Goal: Find specific page/section: Find specific page/section

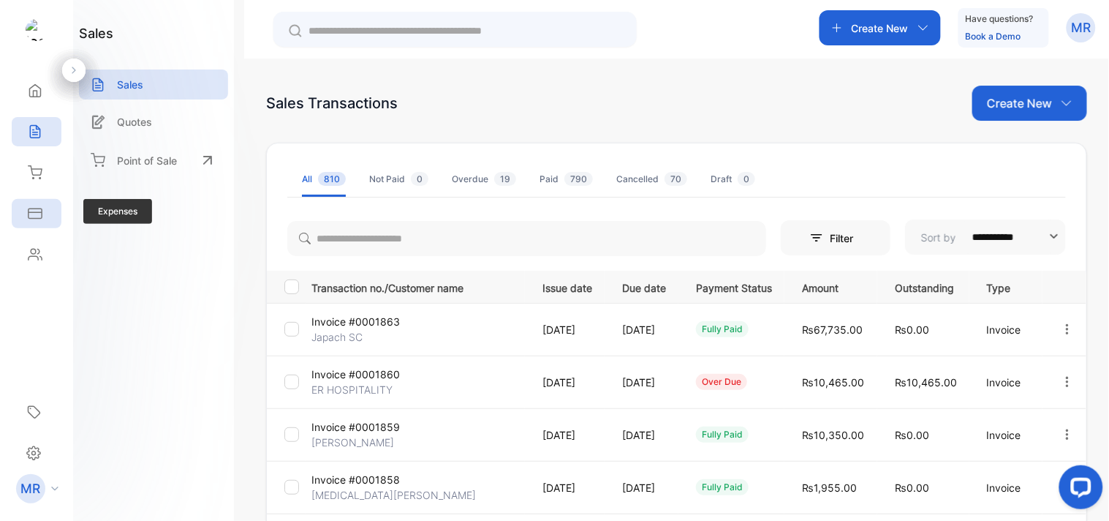
click at [33, 207] on icon at bounding box center [35, 213] width 15 height 15
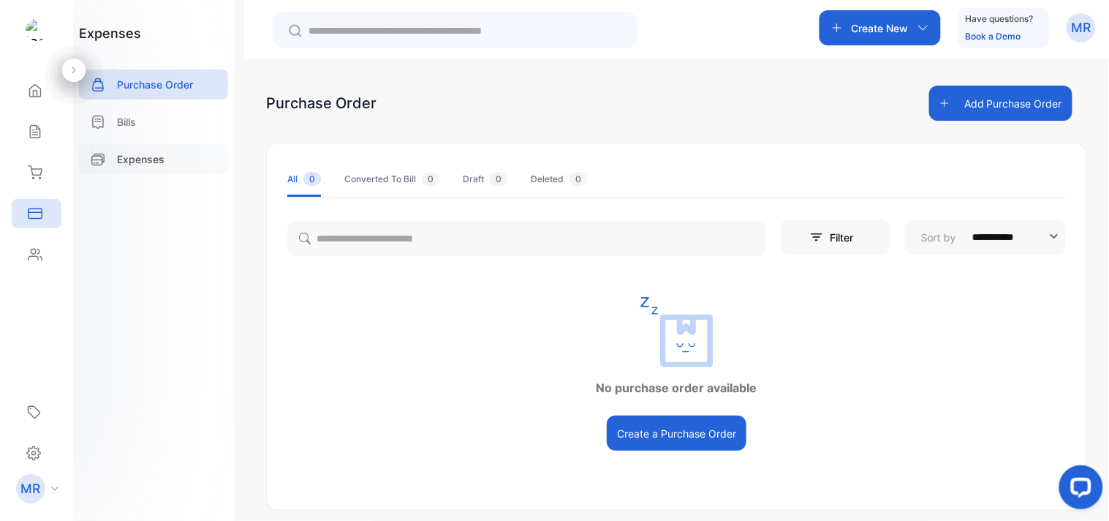
click at [126, 152] on p "Expenses" at bounding box center [141, 158] width 48 height 15
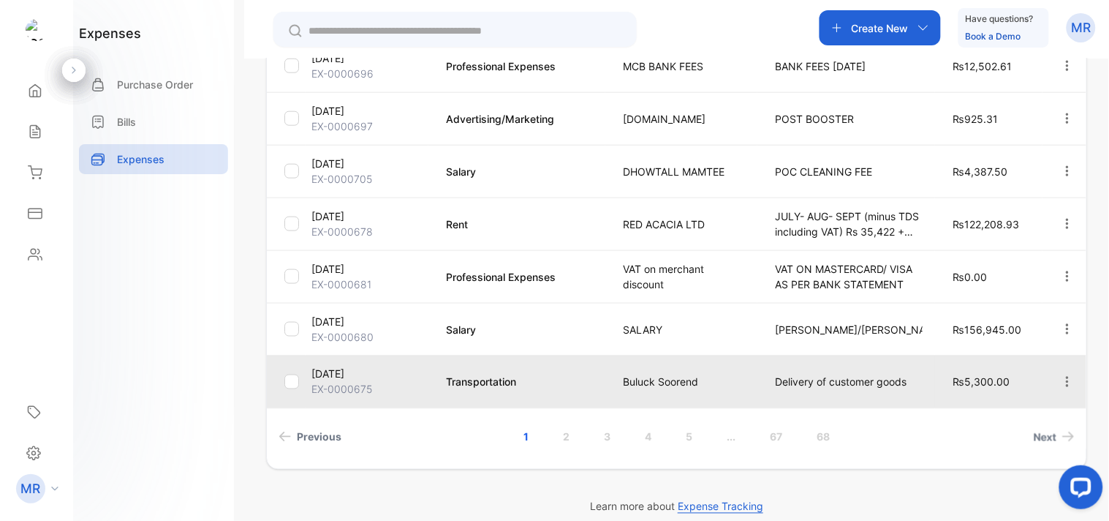
scroll to position [437, 0]
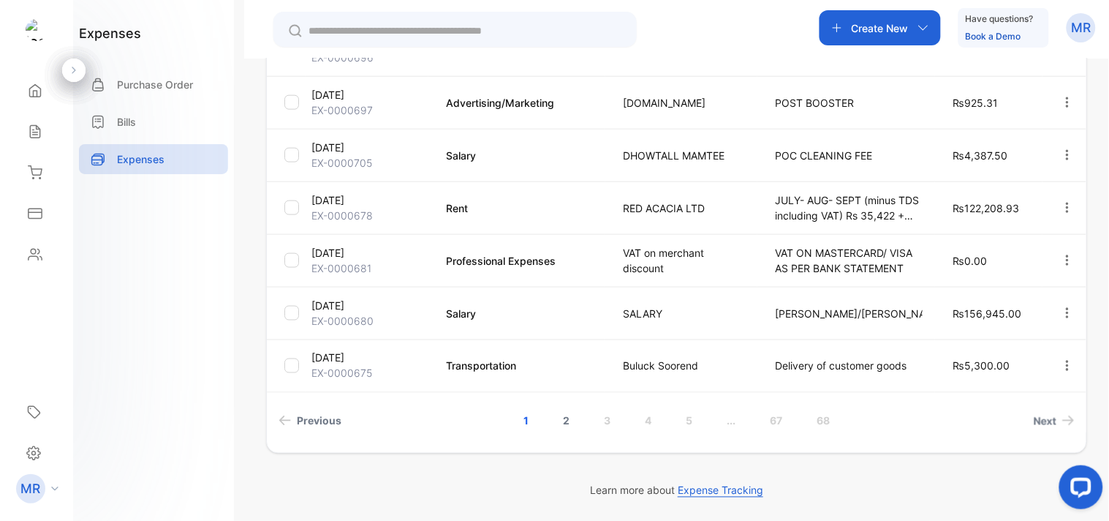
click at [564, 412] on link "2" at bounding box center [566, 420] width 42 height 27
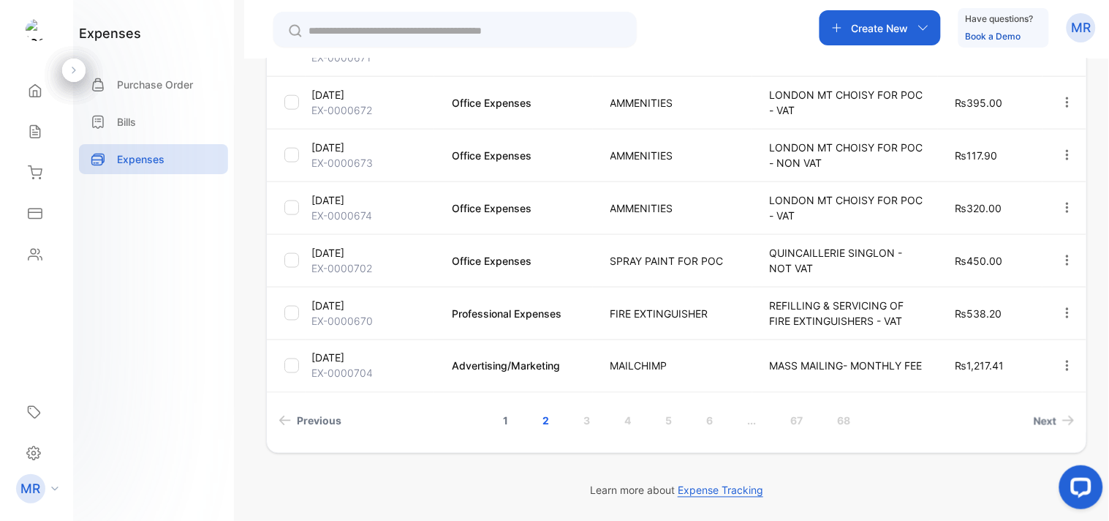
click at [499, 420] on link "1" at bounding box center [505, 420] width 40 height 27
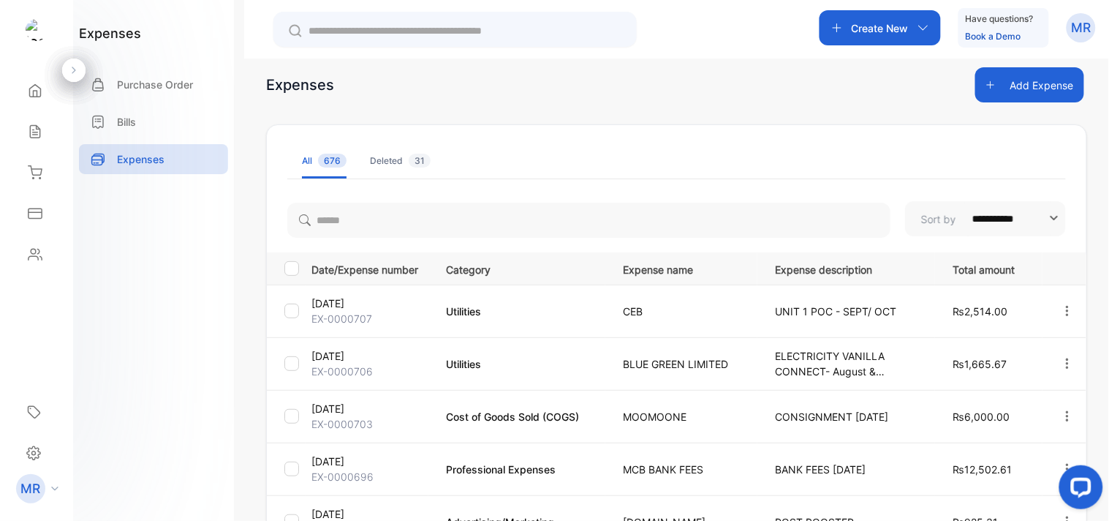
scroll to position [16, 0]
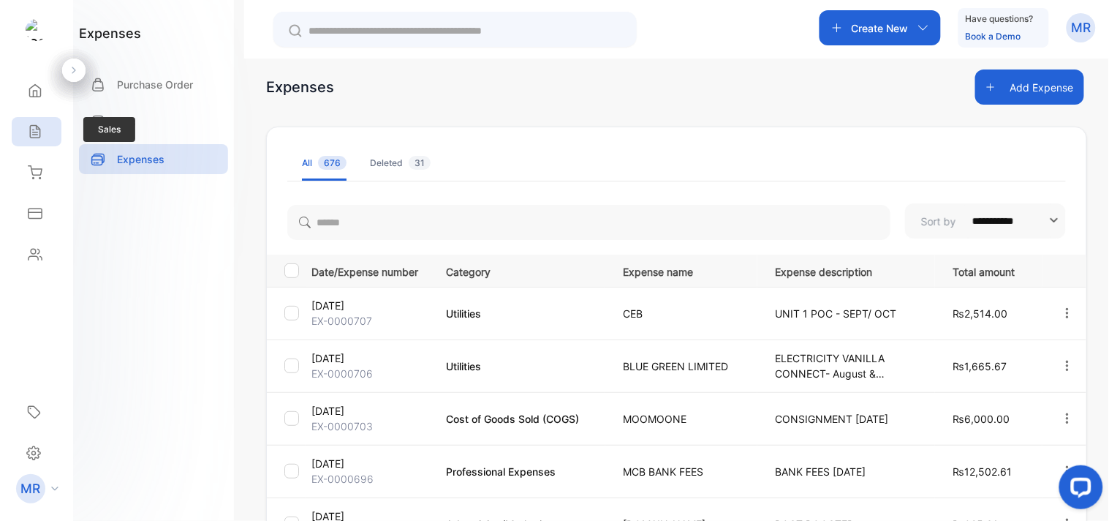
click at [31, 127] on icon at bounding box center [35, 131] width 15 height 15
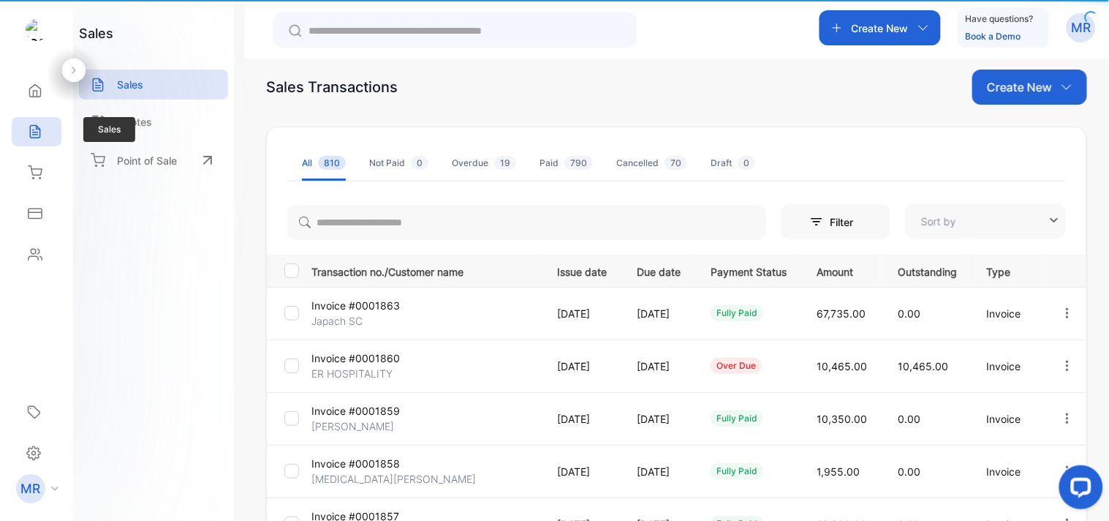
type input "**********"
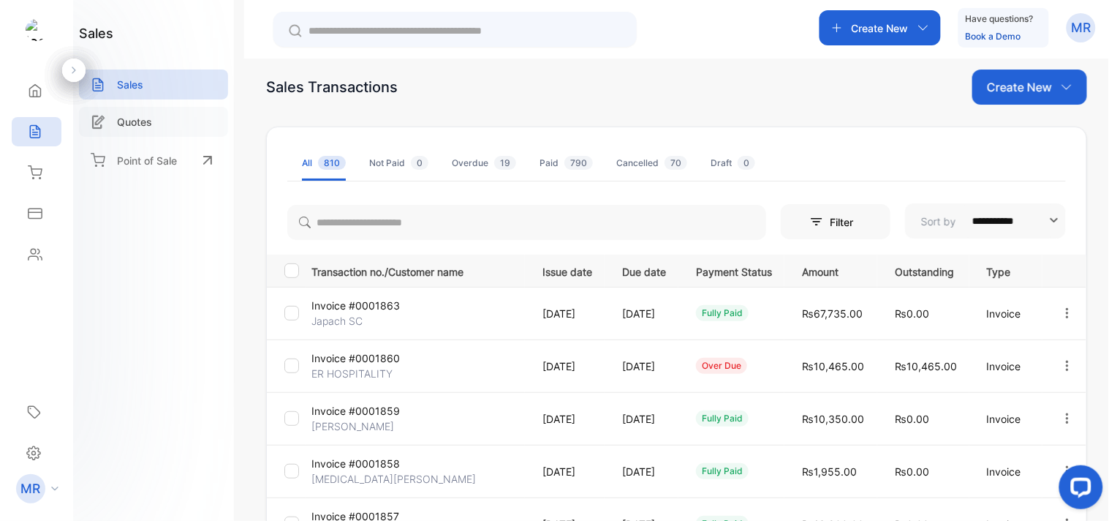
click at [149, 121] on p "Quotes" at bounding box center [134, 121] width 35 height 15
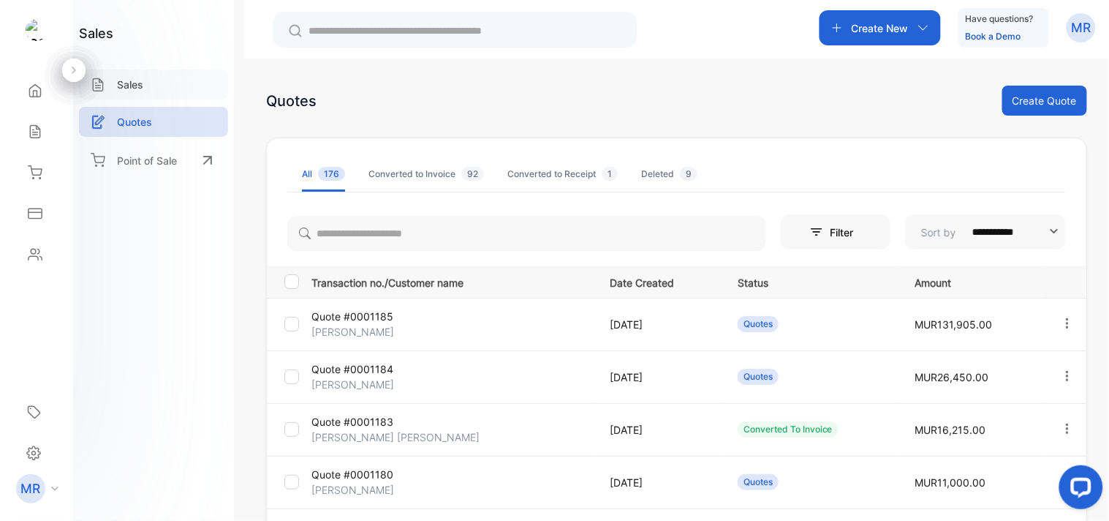
click at [135, 91] on p "Sales" at bounding box center [130, 84] width 26 height 15
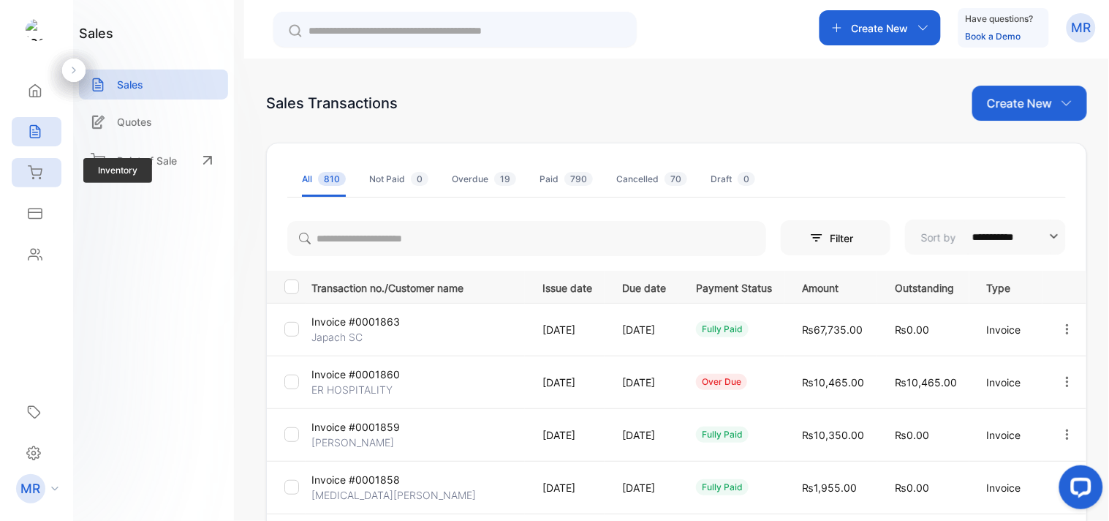
click at [45, 173] on div "Inventory" at bounding box center [37, 172] width 50 height 29
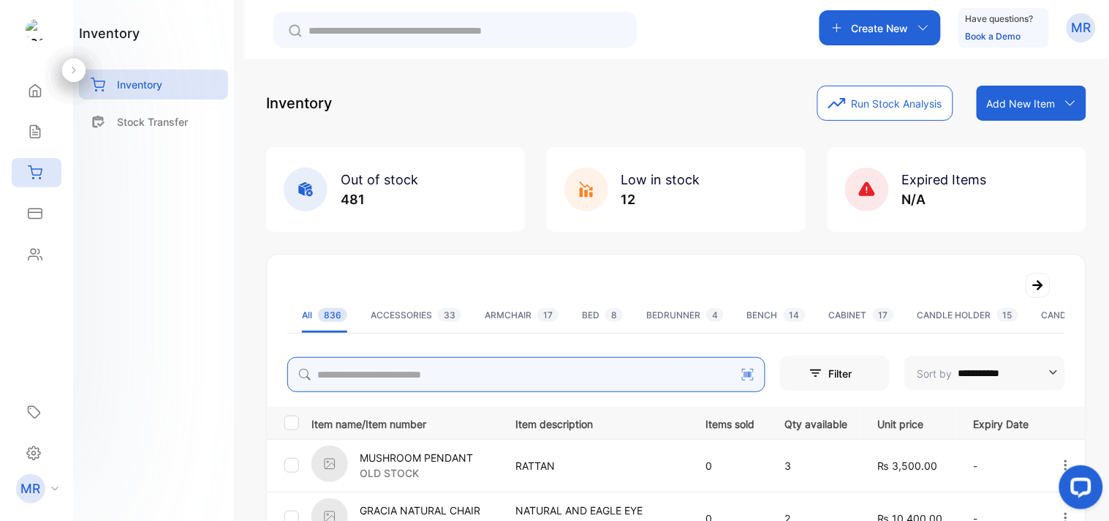
click at [352, 377] on input "search" at bounding box center [526, 374] width 478 height 35
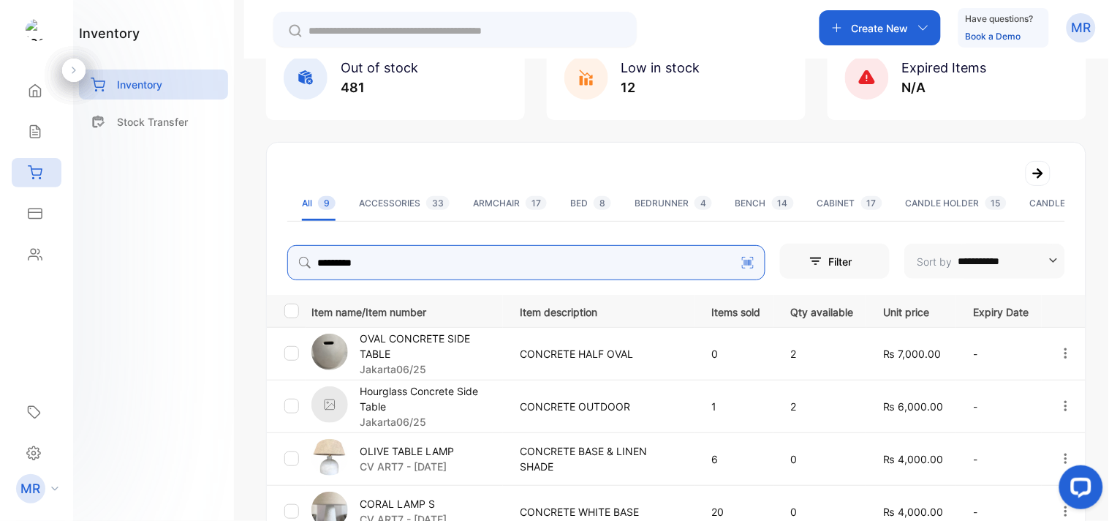
scroll to position [113, 0]
type input "********"
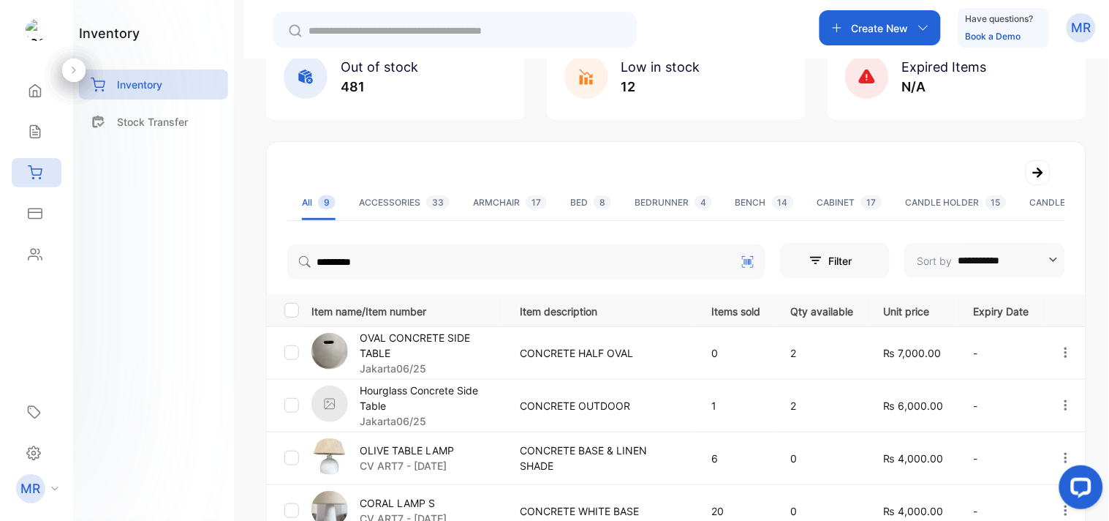
click at [174, 271] on div "inventory Inventory Stock Transfer" at bounding box center [153, 260] width 161 height 521
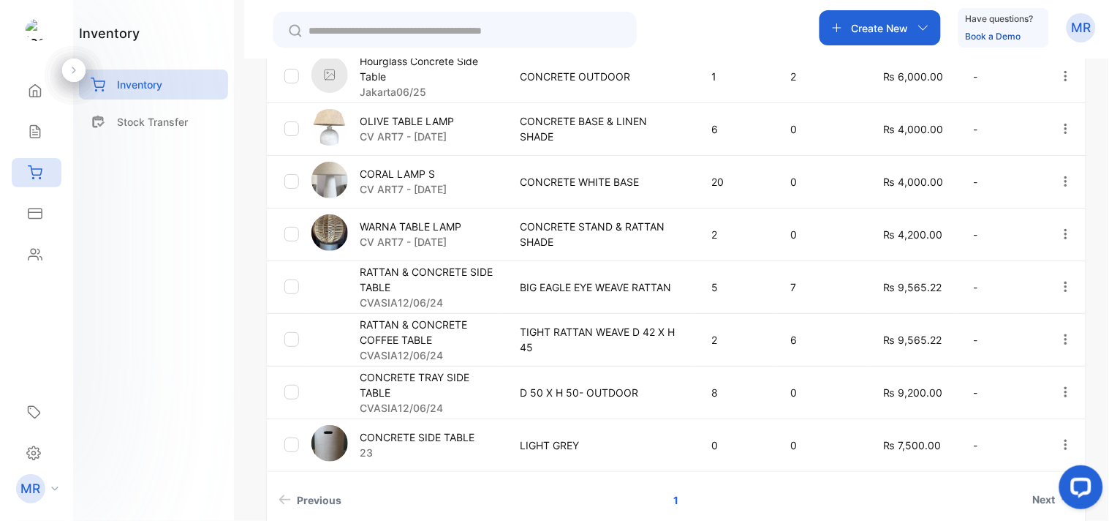
scroll to position [440, 0]
click at [464, 268] on p "RATTAN & CONCRETE SIDE TABLE" at bounding box center [431, 280] width 143 height 31
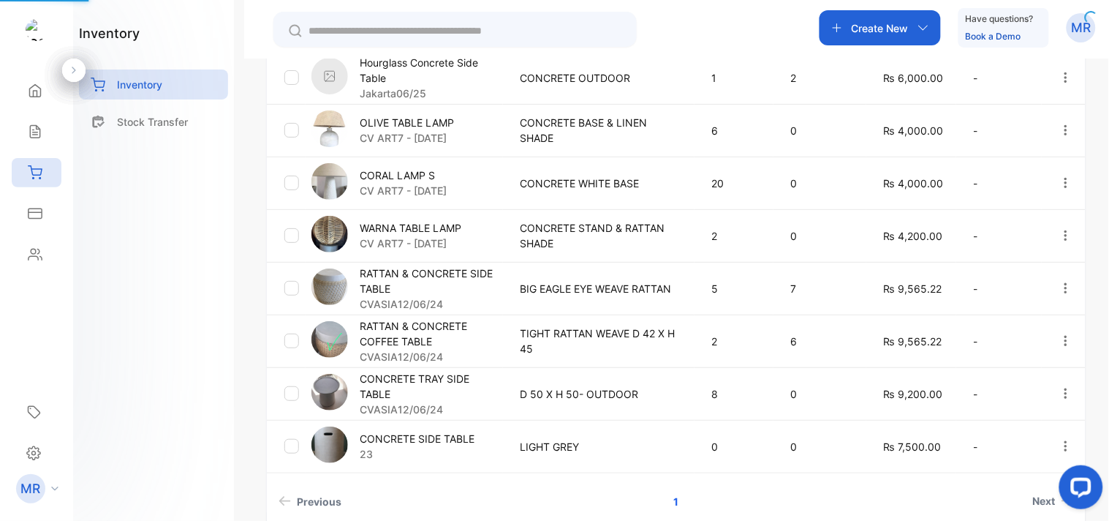
click at [478, 268] on p "RATTAN & CONCRETE SIDE TABLE" at bounding box center [431, 280] width 143 height 31
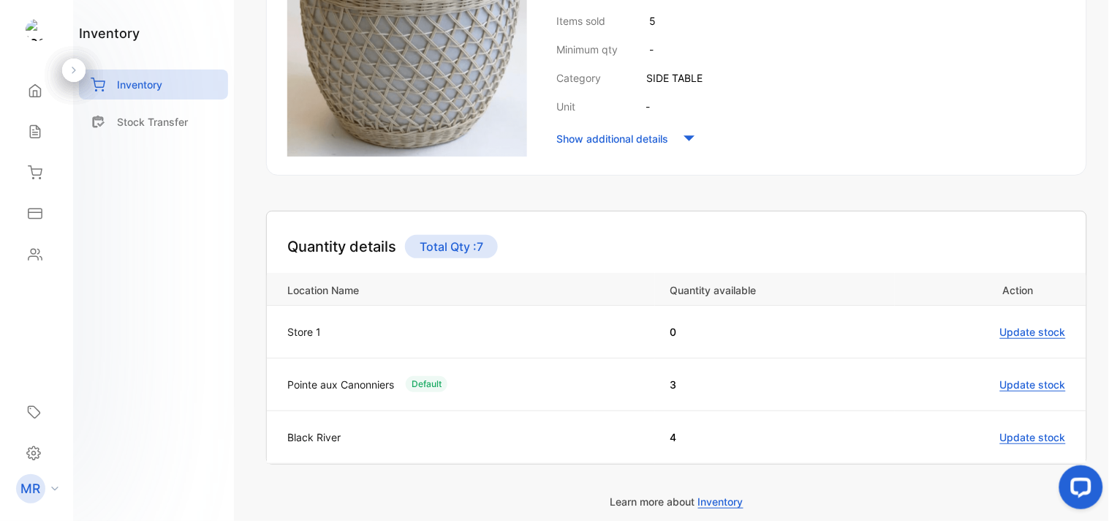
scroll to position [398, 0]
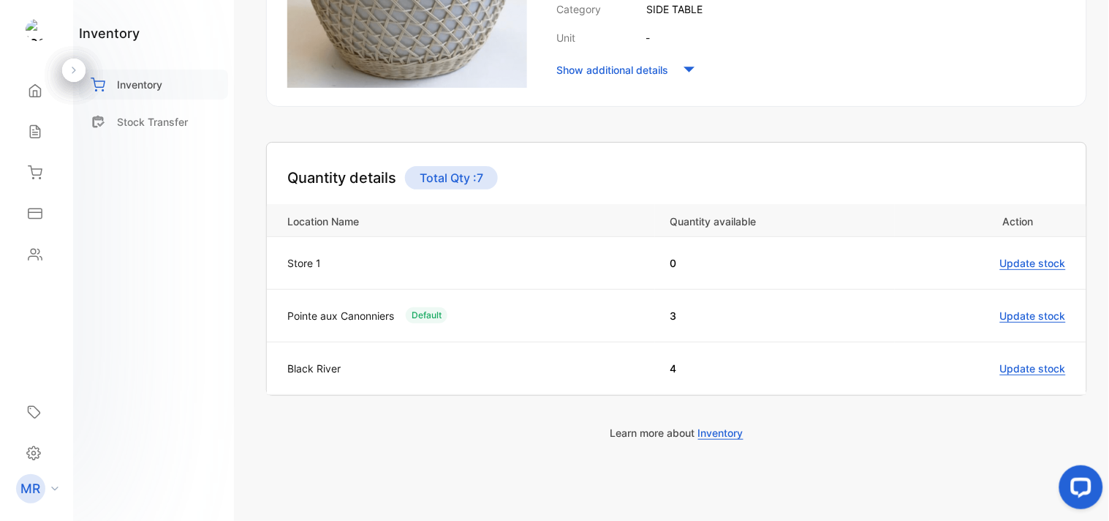
click at [148, 77] on p "Inventory" at bounding box center [139, 84] width 45 height 15
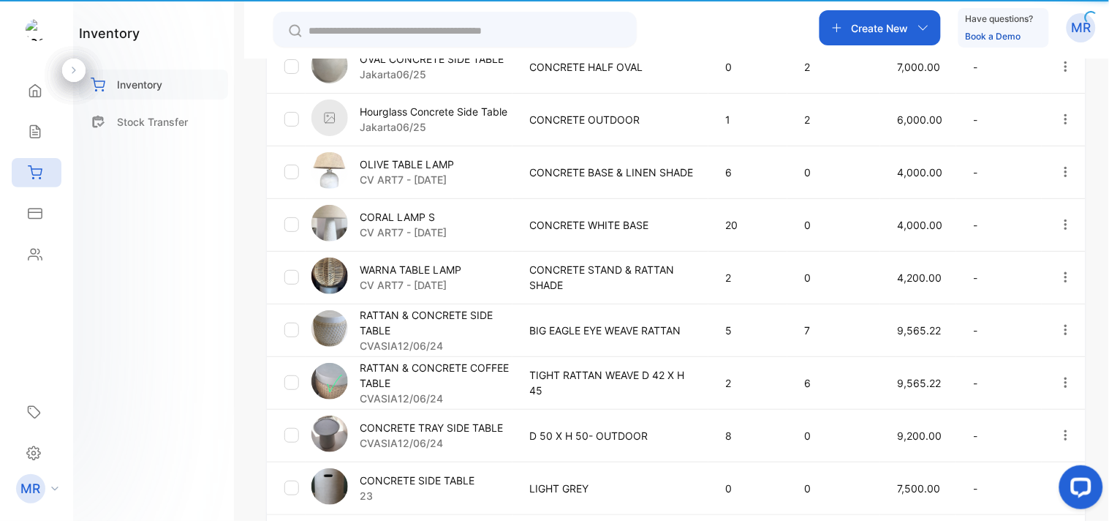
type input "**********"
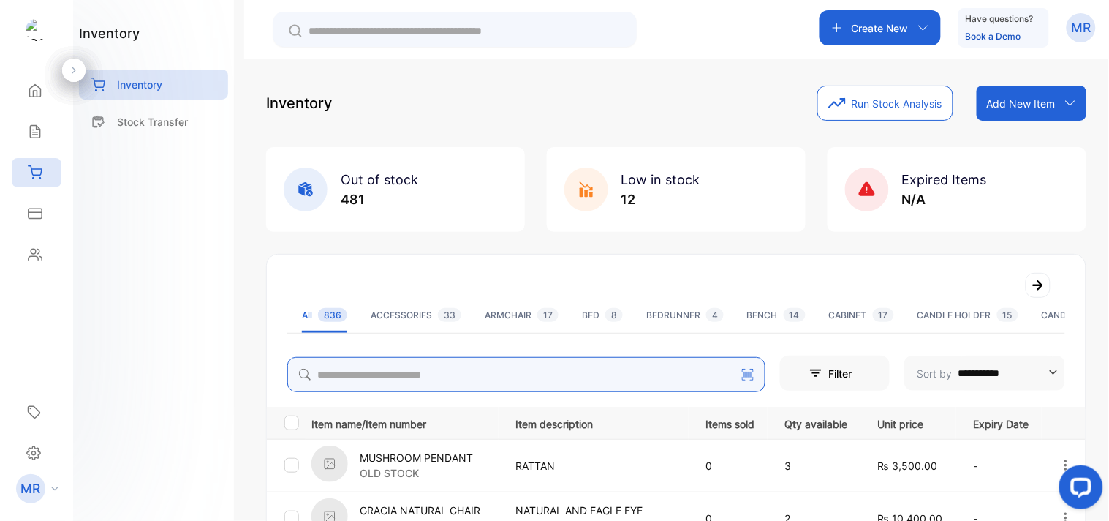
click at [502, 364] on input "search" at bounding box center [526, 374] width 478 height 35
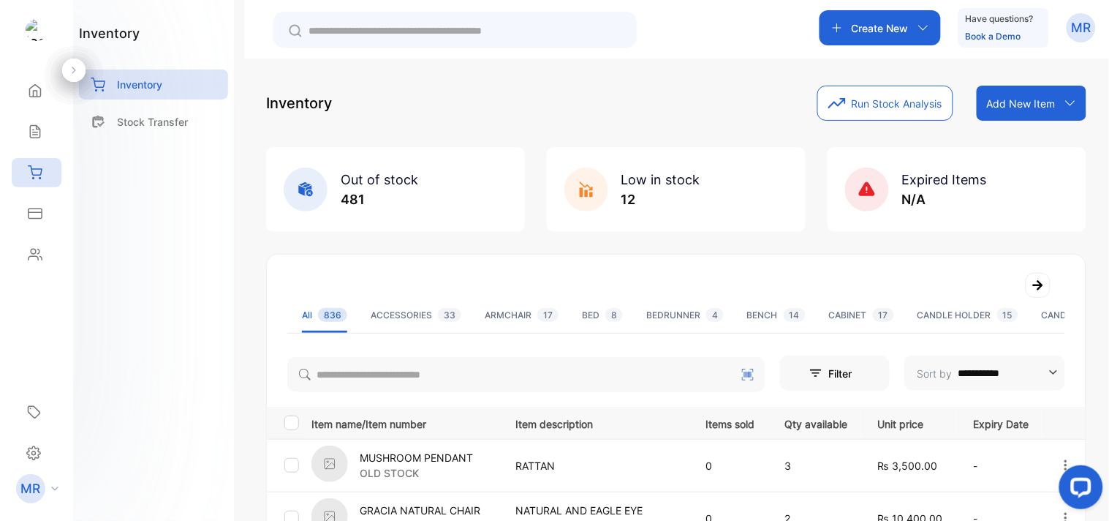
click at [184, 295] on div "inventory Inventory Stock Transfer" at bounding box center [153, 260] width 161 height 521
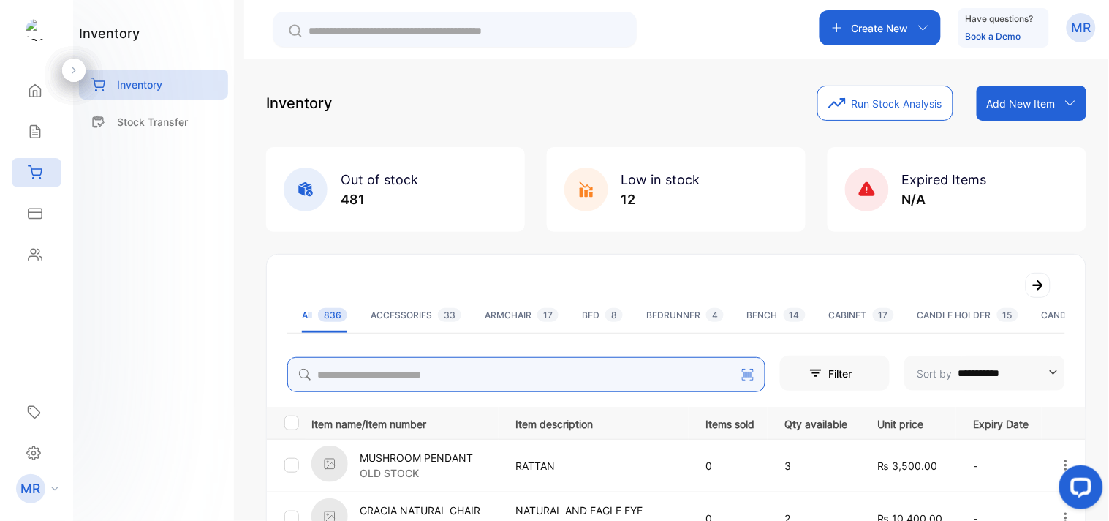
click at [421, 375] on input "search" at bounding box center [526, 374] width 478 height 35
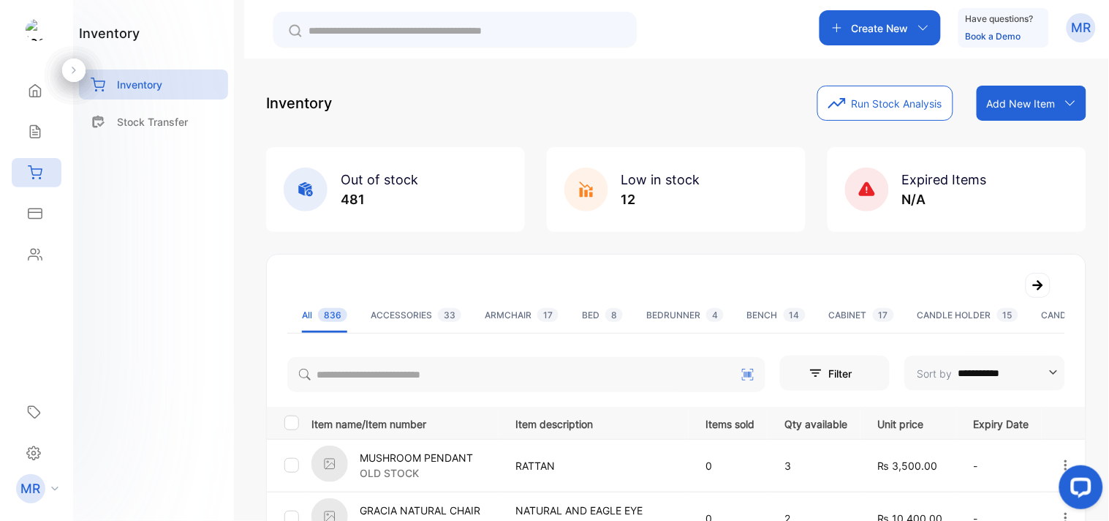
click at [105, 274] on div "inventory Inventory Stock Transfer" at bounding box center [153, 260] width 161 height 521
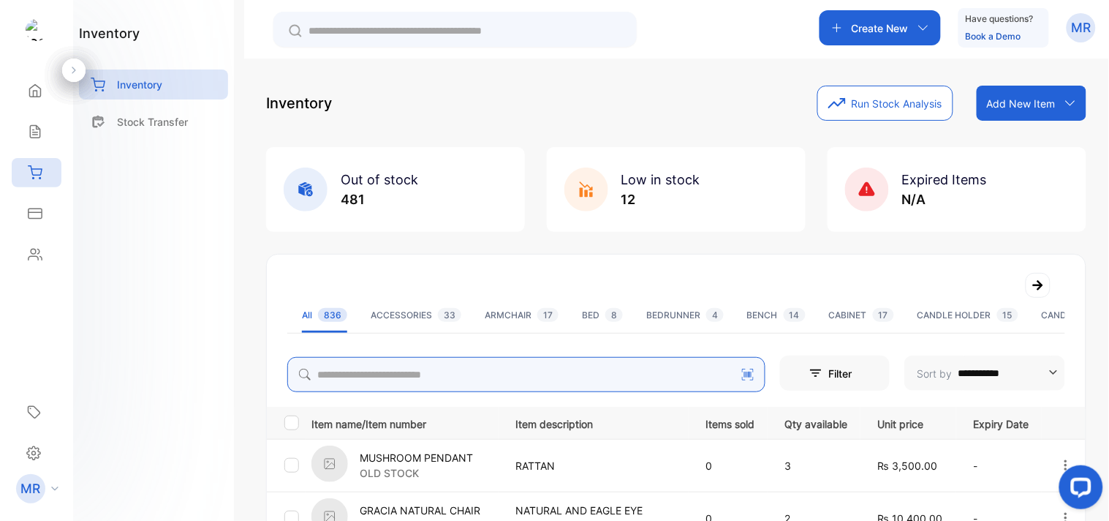
click at [344, 374] on input "search" at bounding box center [526, 374] width 478 height 35
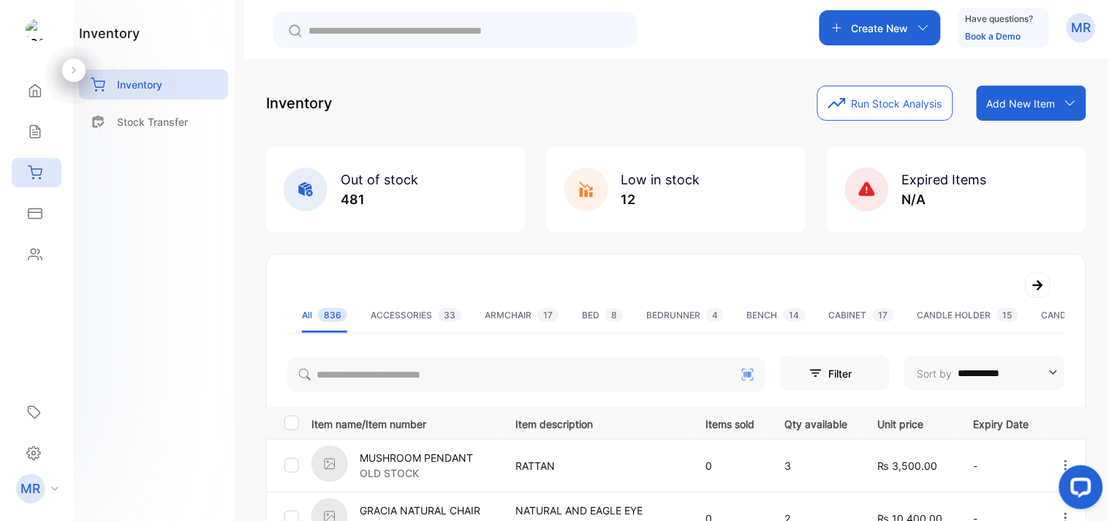
click at [224, 328] on div "inventory Inventory Stock Transfer" at bounding box center [153, 260] width 161 height 521
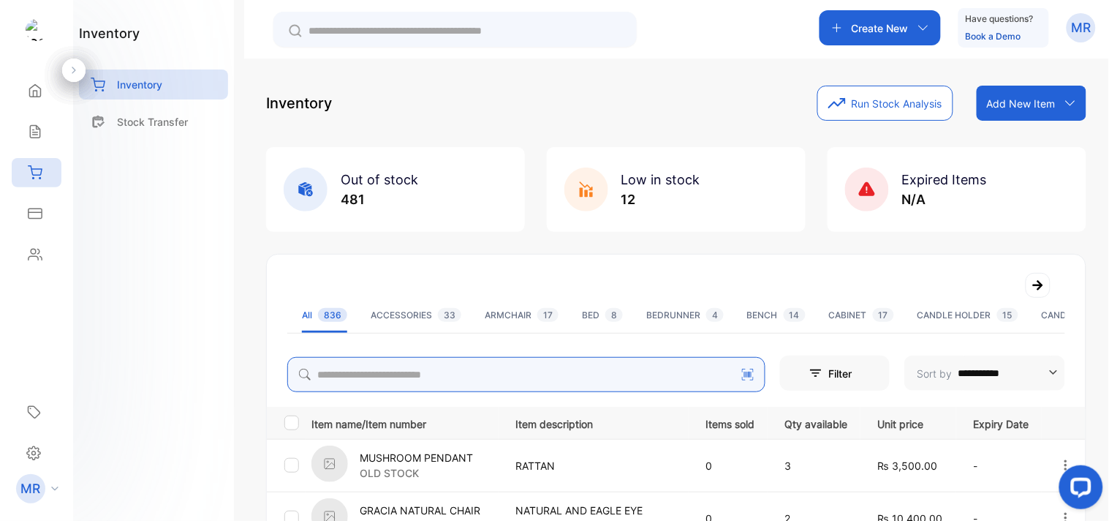
click at [328, 377] on input "search" at bounding box center [526, 374] width 478 height 35
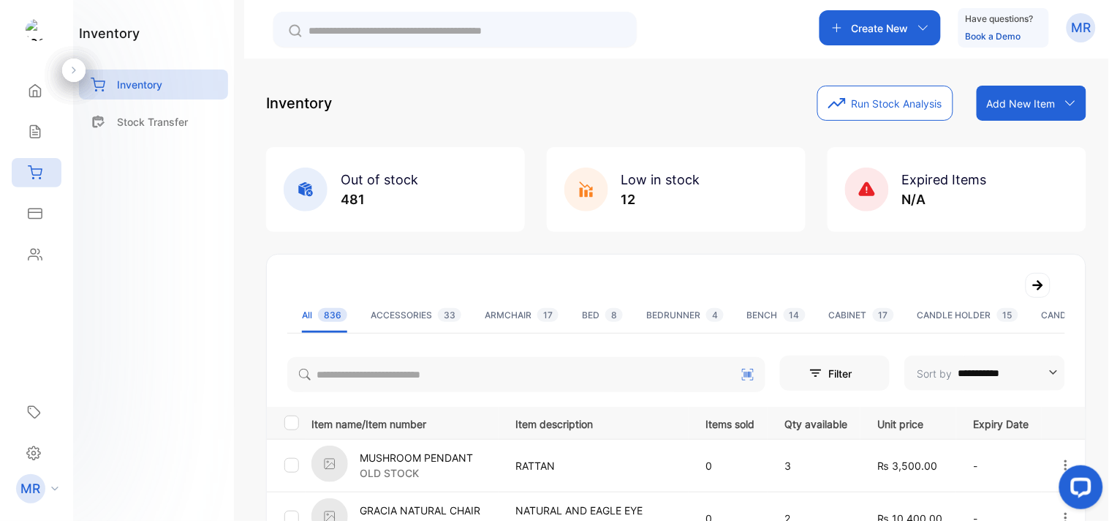
click at [211, 322] on div "inventory Inventory Stock Transfer" at bounding box center [153, 260] width 161 height 521
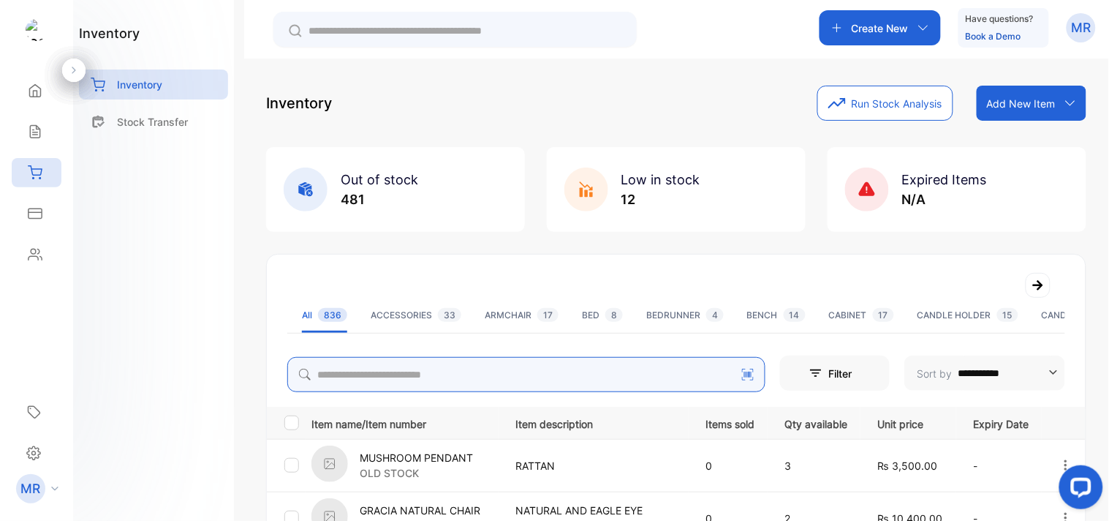
click at [341, 371] on input "search" at bounding box center [526, 374] width 478 height 35
type input "**********"
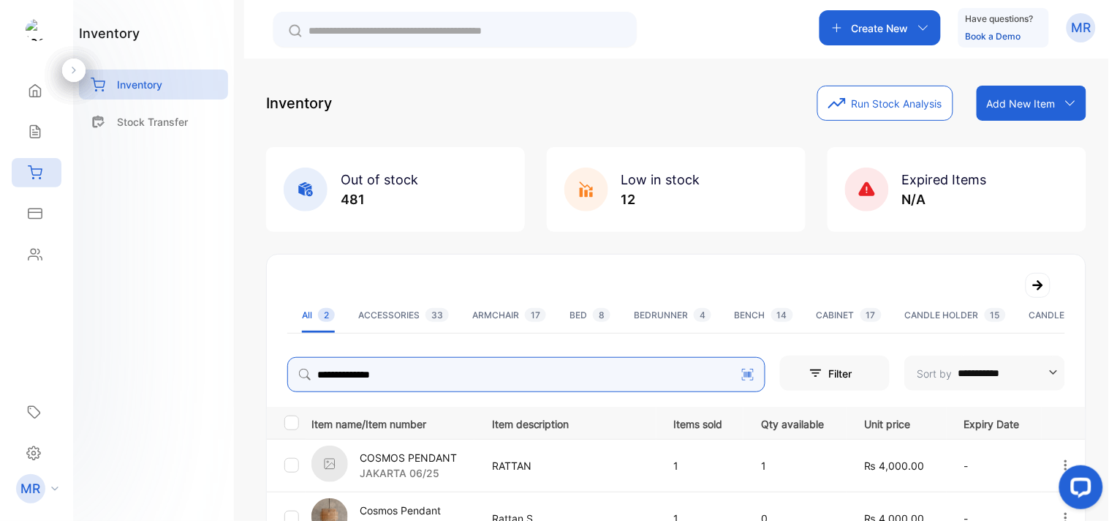
scroll to position [147, 0]
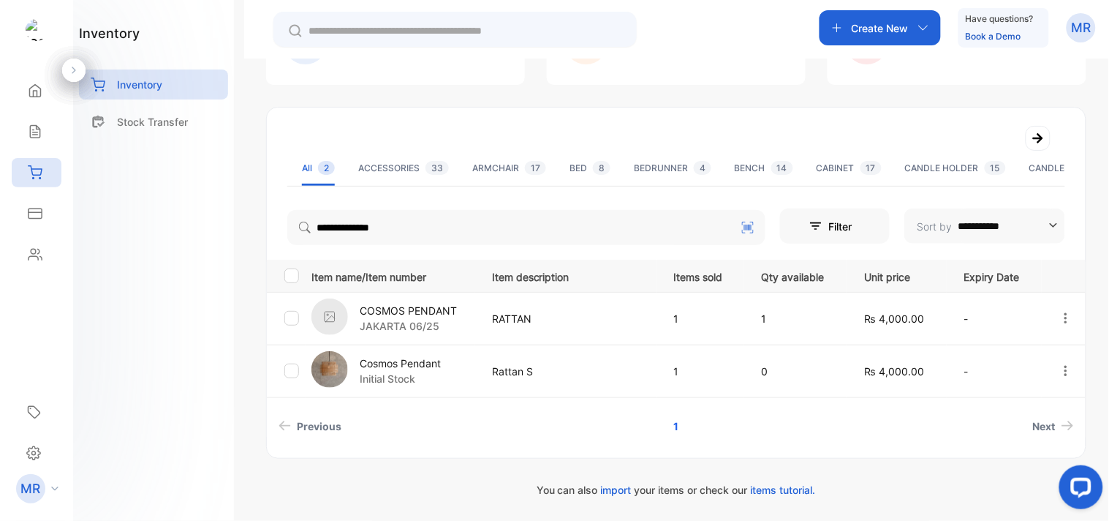
click at [422, 304] on p "COSMOS PENDANT" at bounding box center [408, 310] width 97 height 15
click at [423, 304] on p "COSMOS PENDANT" at bounding box center [408, 310] width 97 height 15
click at [391, 303] on p "COSMOS PENDANT" at bounding box center [408, 310] width 97 height 15
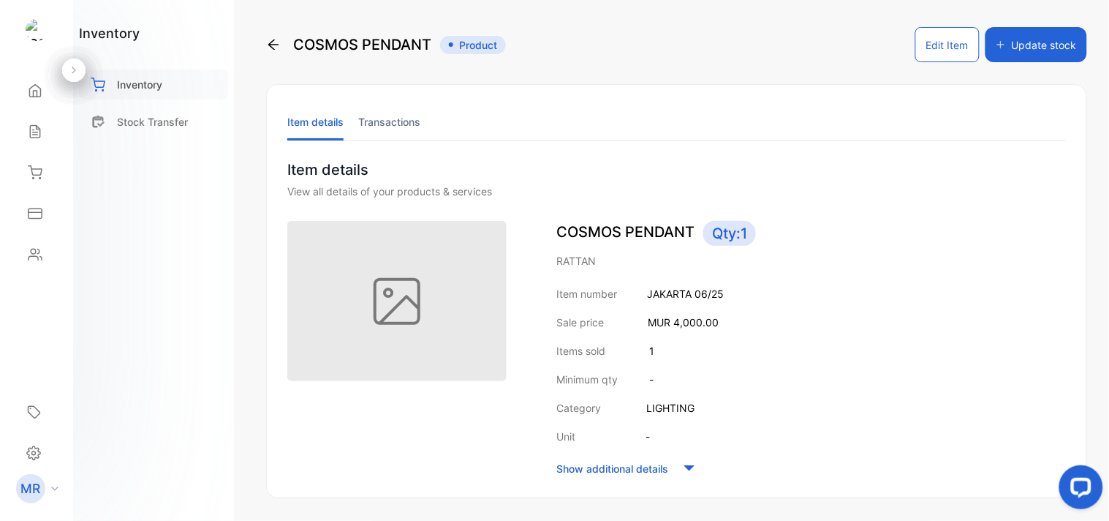
click at [146, 71] on div "Inventory" at bounding box center [153, 84] width 149 height 30
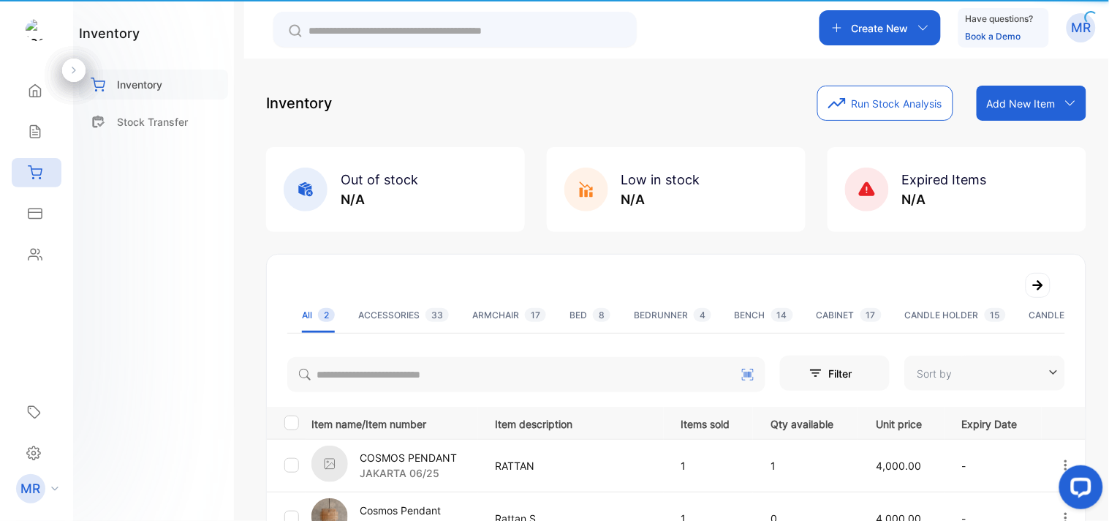
type input "**********"
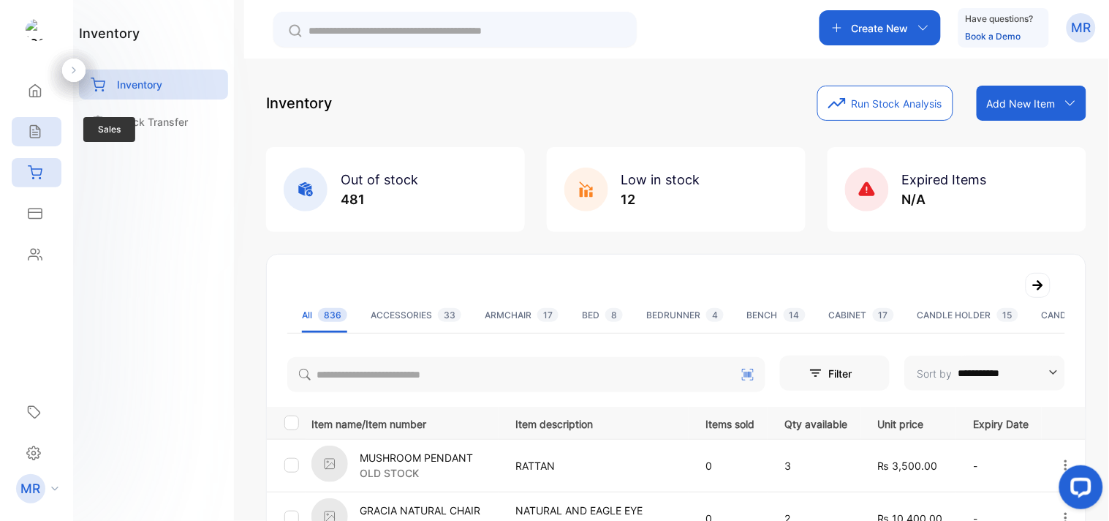
click at [42, 128] on div "Sales" at bounding box center [37, 131] width 50 height 29
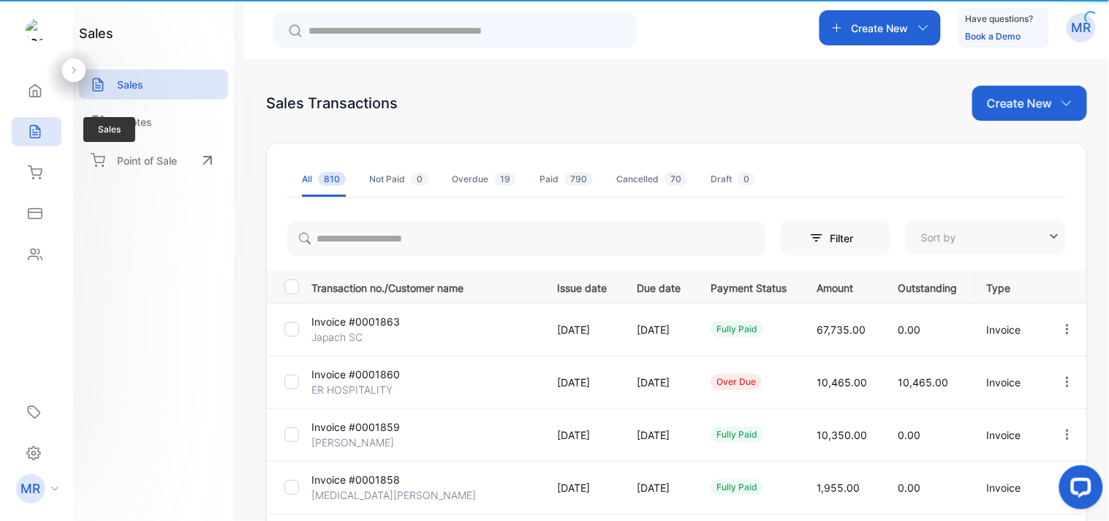
type input "**********"
